Goal: Information Seeking & Learning: Compare options

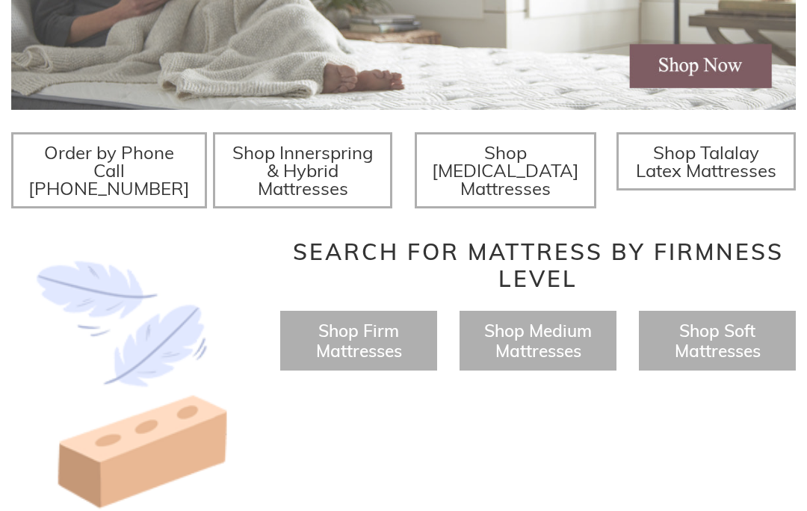
scroll to position [465, 0]
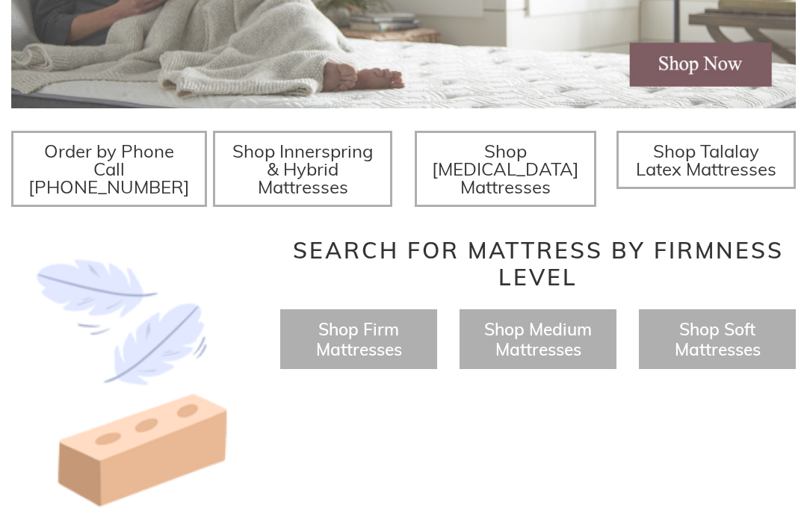
click at [516, 333] on span "Shop Medium Mattresses" at bounding box center [538, 340] width 108 height 42
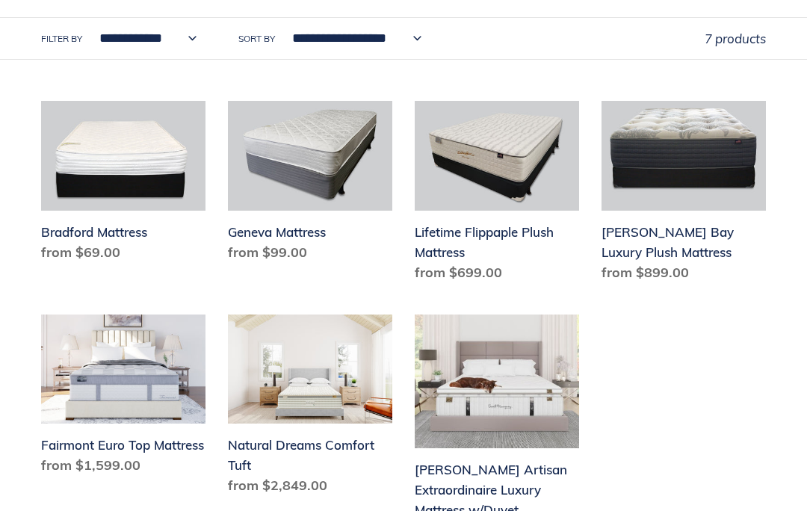
scroll to position [409, 0]
click at [308, 376] on link "Natural Dreams Comfort Tuft" at bounding box center [310, 409] width 164 height 188
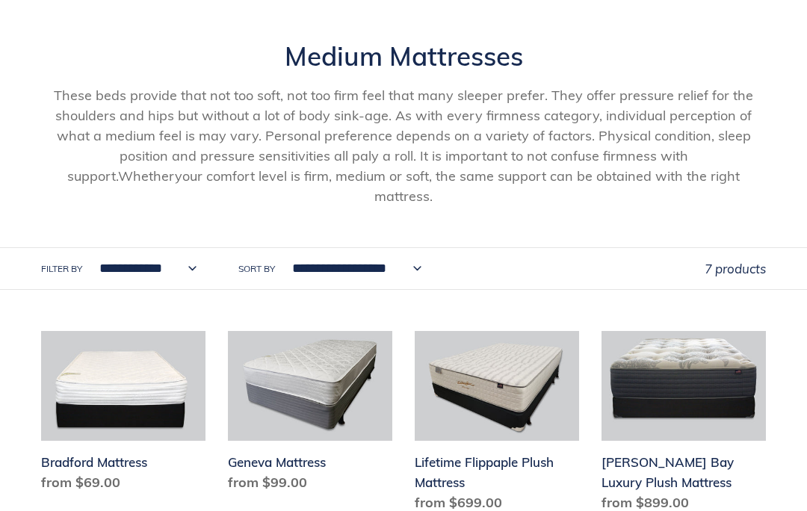
click at [702, 372] on link "Chadwick Bay Luxury Plush Mattress" at bounding box center [684, 425] width 164 height 188
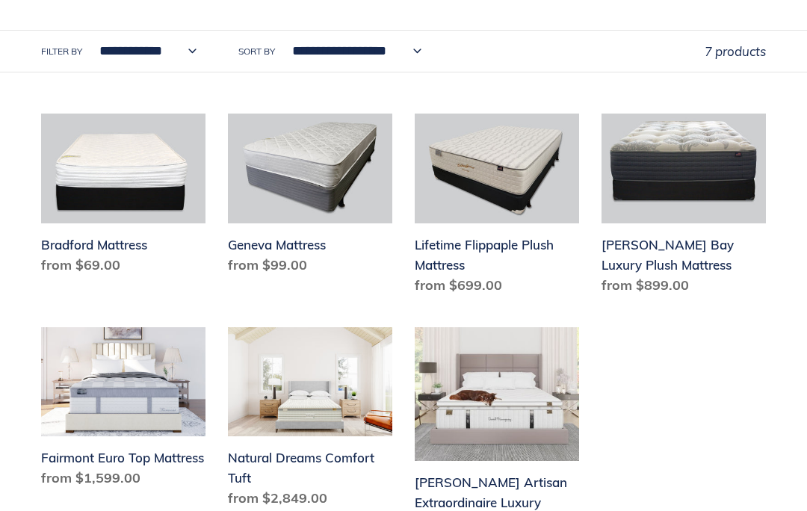
scroll to position [397, 0]
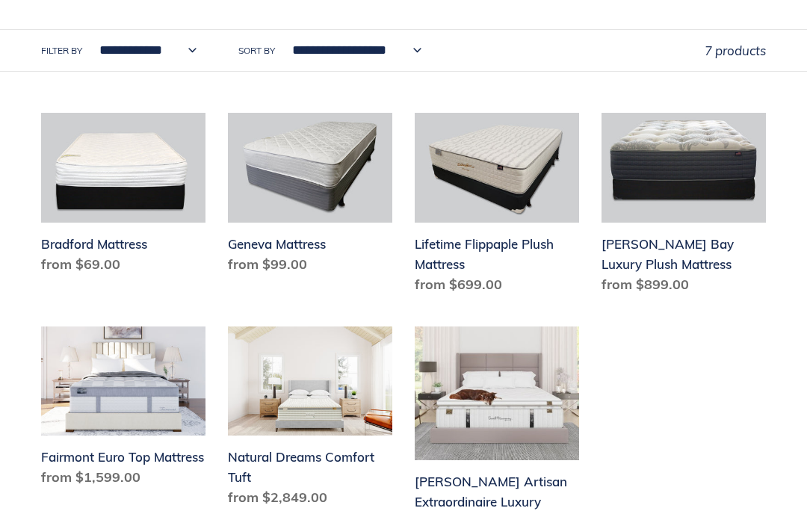
click at [482, 476] on link "Hemingway Artisan Extraordinaire Luxury Mattress w/Duvet" at bounding box center [497, 443] width 164 height 232
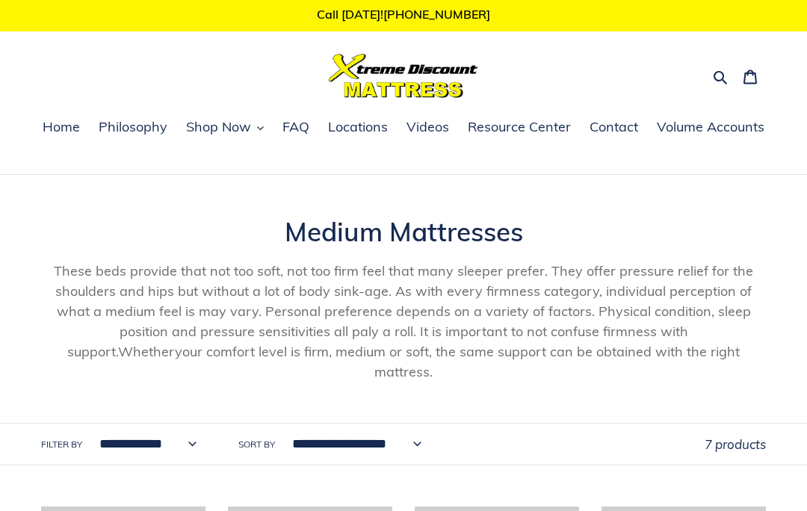
scroll to position [0, 0]
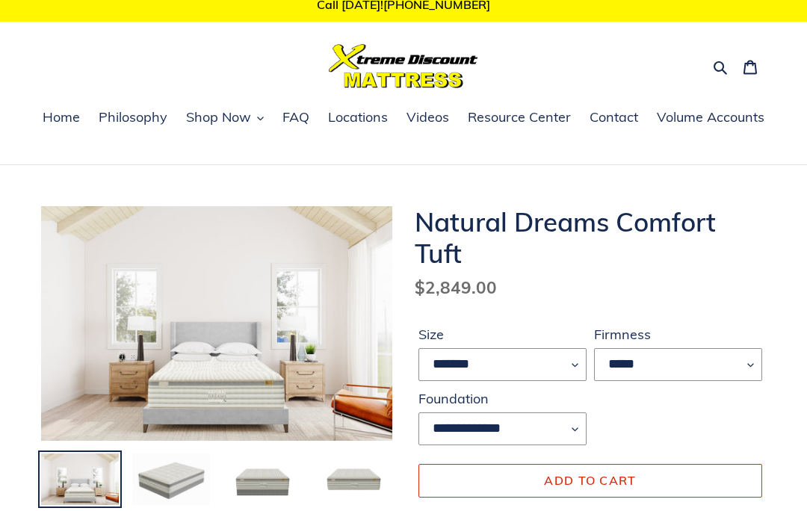
scroll to position [28, 0]
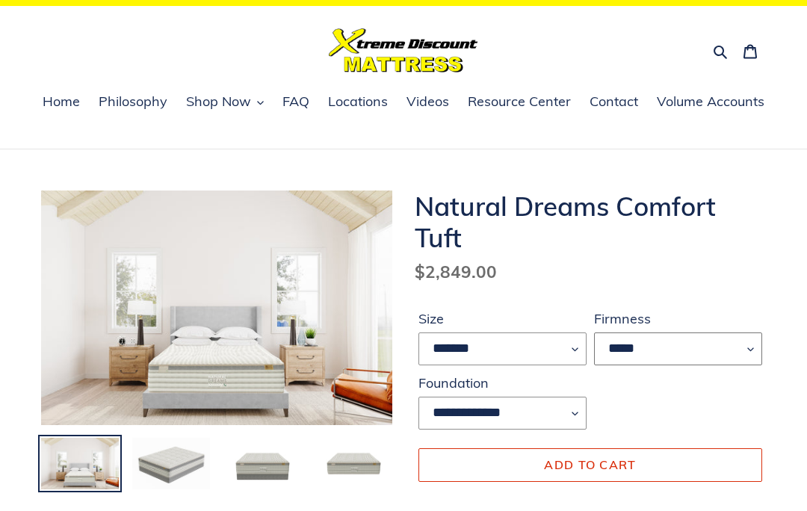
click at [747, 345] on select "*****" at bounding box center [678, 349] width 168 height 33
click at [167, 469] on img at bounding box center [171, 463] width 81 height 55
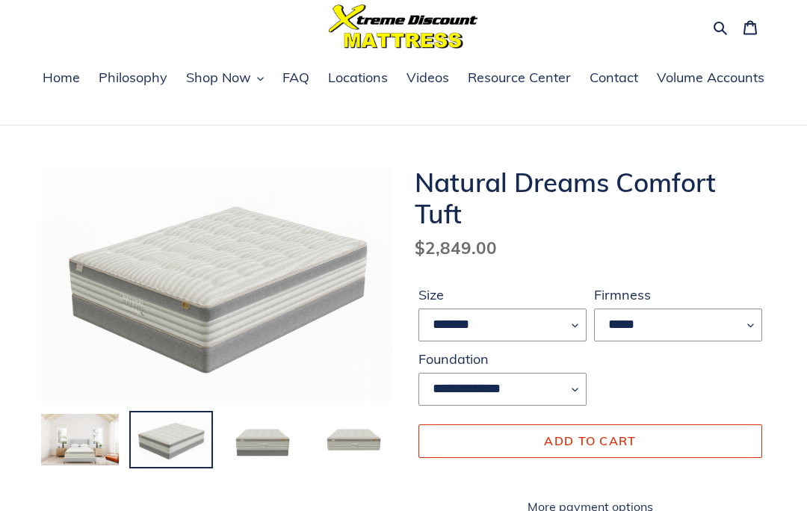
scroll to position [56, 0]
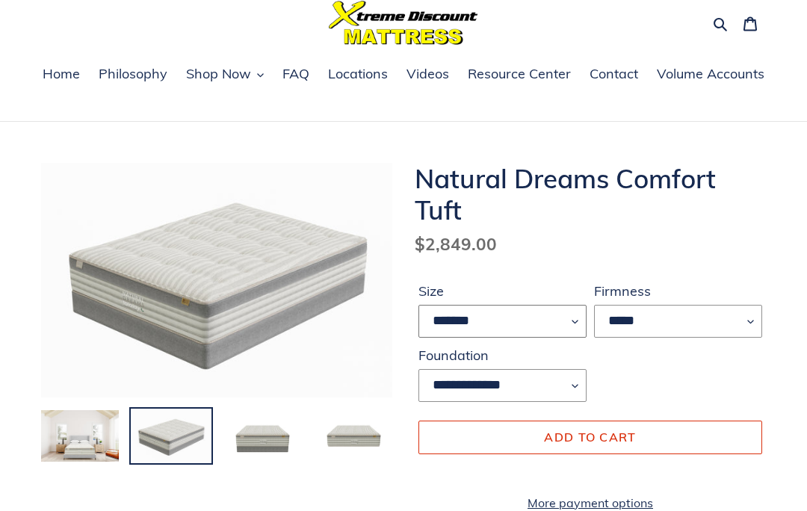
click at [570, 315] on select "******* **** ***** ****" at bounding box center [503, 321] width 168 height 33
select select "*****"
click at [744, 309] on select "*****" at bounding box center [678, 321] width 168 height 33
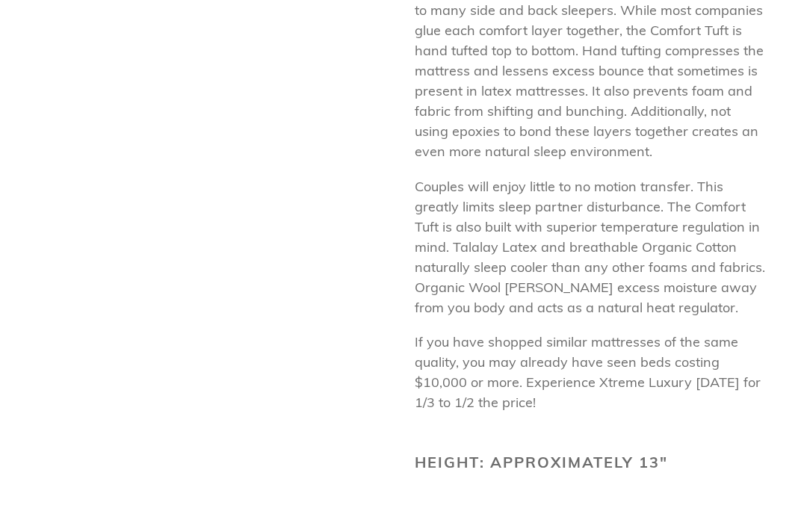
scroll to position [702, 0]
click at [782, 457] on div "Natural Dreams Comfort Tuft Regular price $2,999.00 Sale price $2,849.00 Regula…" at bounding box center [403, 479] width 807 height 1924
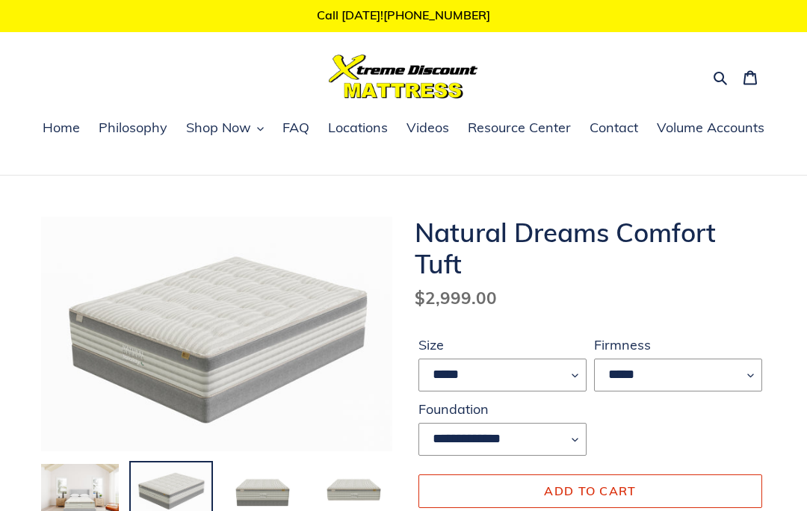
scroll to position [0, 0]
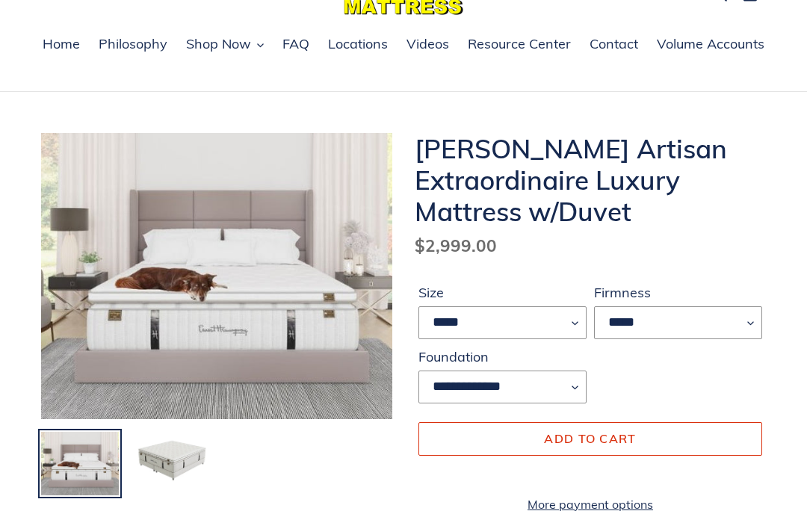
scroll to position [90, 0]
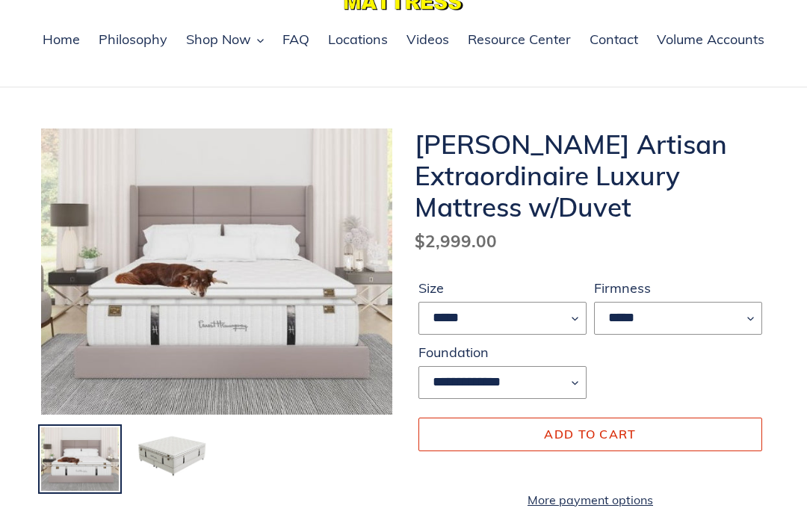
click at [177, 462] on img at bounding box center [171, 453] width 81 height 55
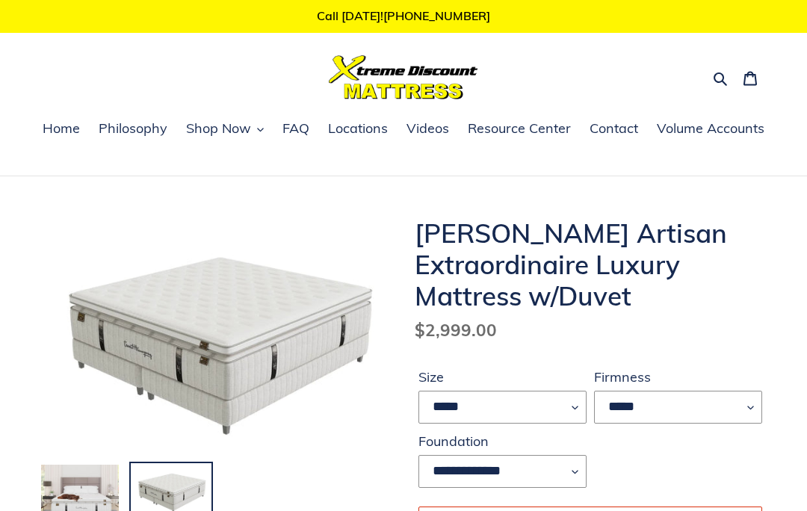
scroll to position [0, 0]
